Goal: Information Seeking & Learning: Learn about a topic

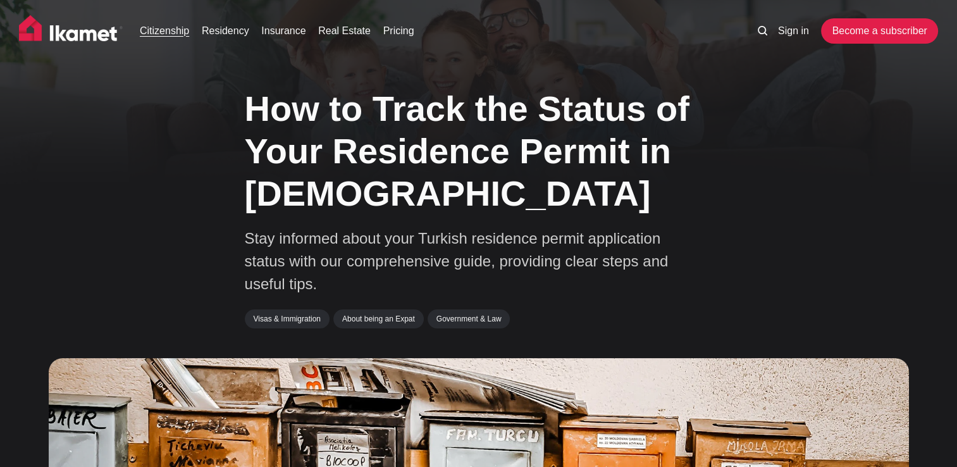
click at [164, 36] on link "Citizenship" at bounding box center [164, 30] width 49 height 15
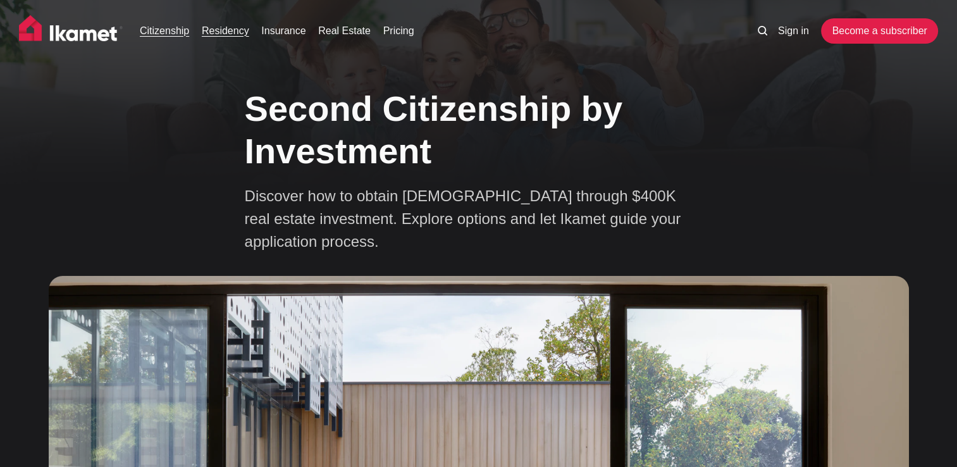
drag, startPoint x: 210, startPoint y: 19, endPoint x: 219, endPoint y: 25, distance: 10.5
click at [219, 25] on ul "Citizenship Residency Insurance Real Estate Pricing" at bounding box center [436, 30] width 618 height 25
click at [219, 25] on link "Residency" at bounding box center [225, 30] width 47 height 15
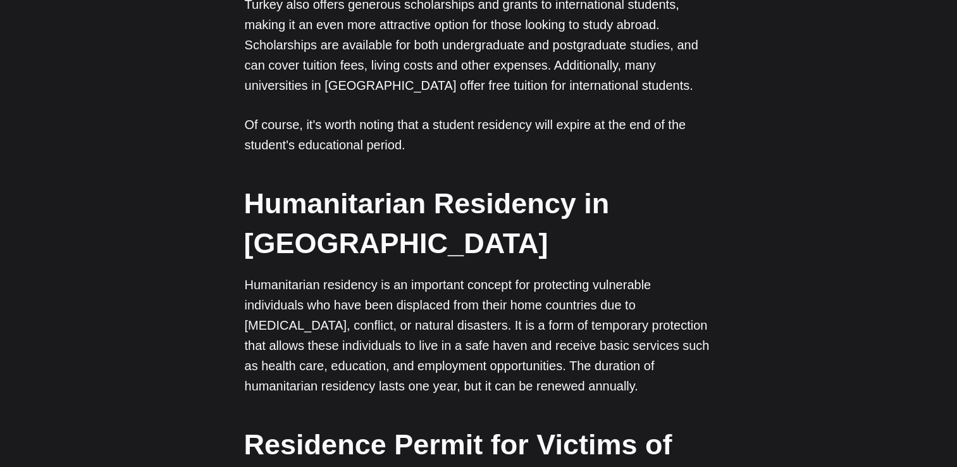
scroll to position [3444, 0]
